Goal: Navigation & Orientation: Find specific page/section

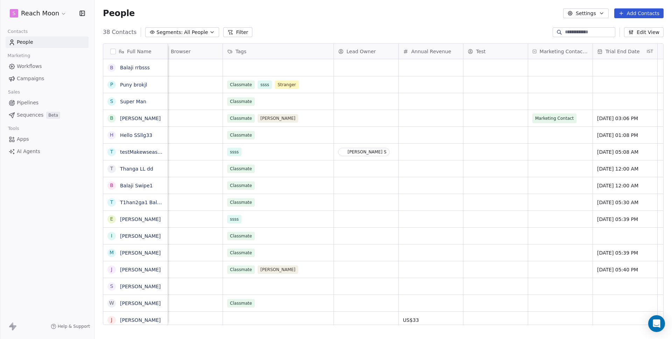
scroll to position [0, 376]
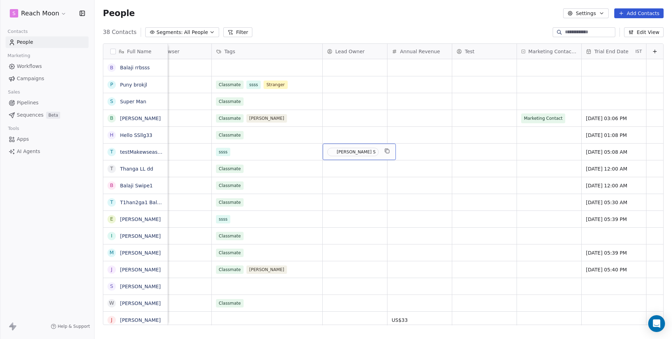
click at [337, 152] on div "[PERSON_NAME] S" at bounding box center [356, 152] width 39 height 5
click at [319, 21] on html "S Reach Moon Contacts People Marketing Workflows Campaigns Sales Pipelines Sequ…" at bounding box center [336, 169] width 672 height 339
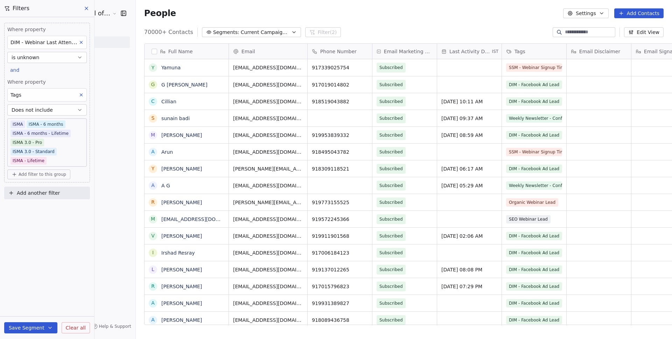
scroll to position [293, 558]
click at [354, 36] on div "70000+ Contacts Segments: Current Campaign Targeting Filter (2) Edit View" at bounding box center [404, 32] width 536 height 11
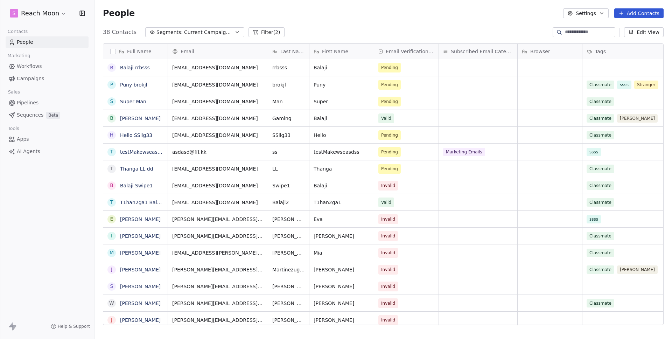
scroll to position [293, 572]
